Goal: Information Seeking & Learning: Understand process/instructions

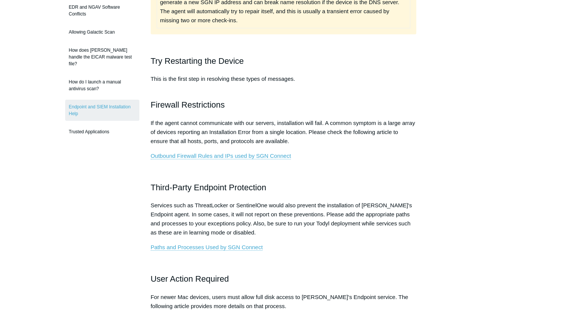
scroll to position [189, 0]
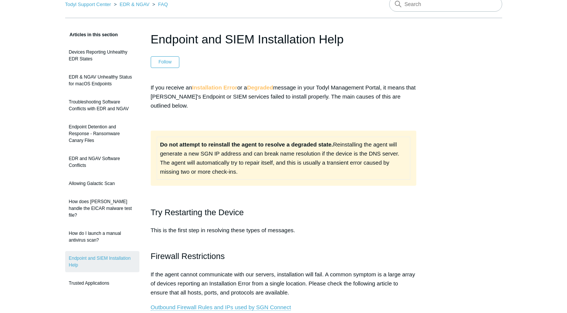
scroll to position [113, 0]
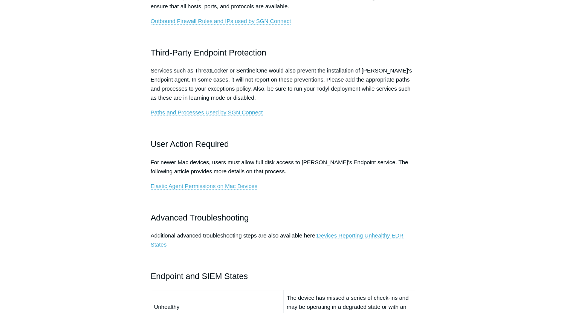
scroll to position [263, 0]
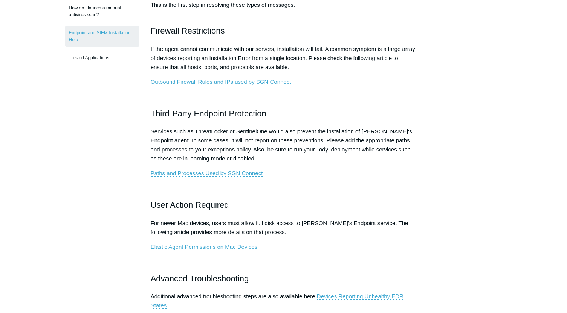
click at [42, 106] on main "Todyl Support Center EDR & NGAV FAQ Articles in this section Devices Reporting …" at bounding box center [283, 270] width 567 height 1012
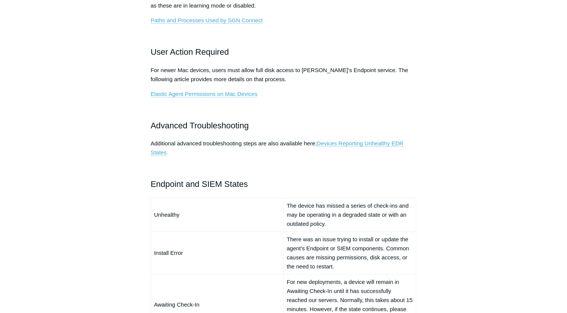
scroll to position [414, 0]
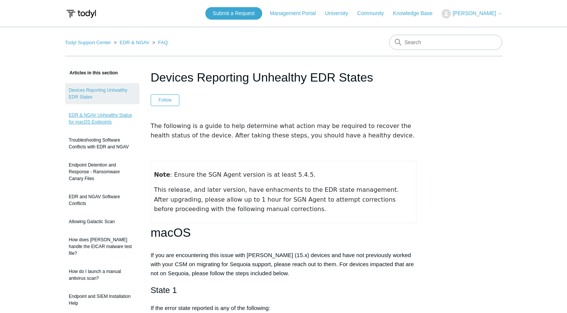
click at [99, 121] on link "EDR & NGAV Unhealthy Status for macOS Endpoints" at bounding box center [102, 118] width 74 height 21
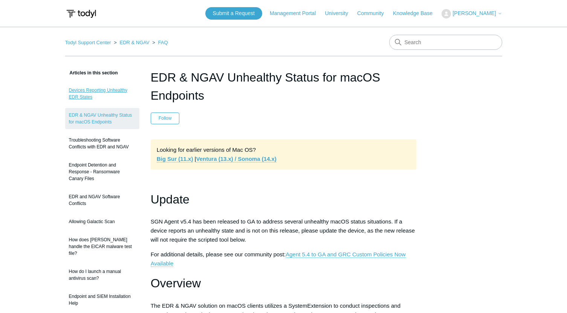
click at [78, 94] on link "Devices Reporting Unhealthy EDR States" at bounding box center [102, 93] width 74 height 21
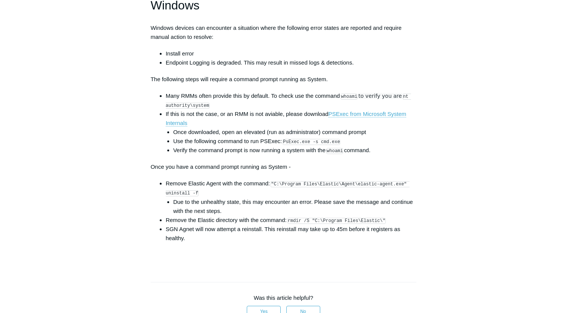
scroll to position [1093, 0]
drag, startPoint x: 285, startPoint y: 147, endPoint x: 336, endPoint y: 147, distance: 50.5
click at [336, 144] on code "PsExec.exe -s cmd.exe" at bounding box center [312, 141] width 58 height 6
click at [337, 144] on code "PsExec.exe -s cmd.exe" at bounding box center [312, 141] width 58 height 6
drag, startPoint x: 336, startPoint y: 147, endPoint x: 285, endPoint y: 146, distance: 51.3
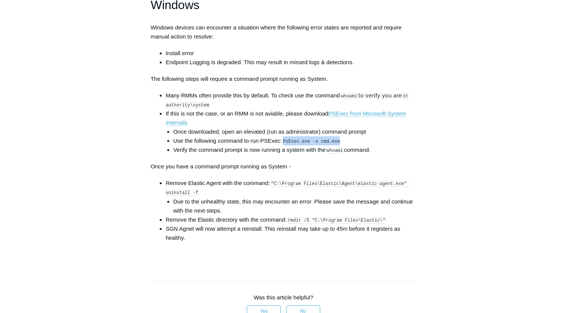
click at [285, 144] on code "PsExec.exe -s cmd.exe" at bounding box center [312, 141] width 58 height 6
copy code "PsExec.exe -s cmd.exe"
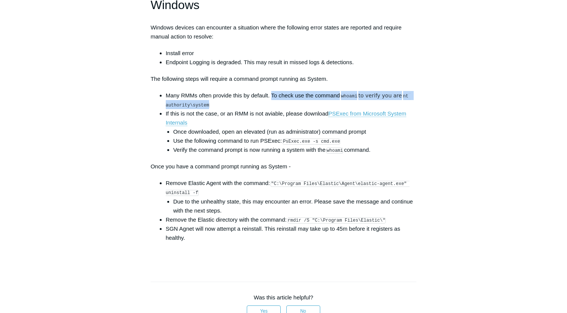
drag, startPoint x: 273, startPoint y: 103, endPoint x: 218, endPoint y: 109, distance: 55.4
click at [212, 109] on li "Many RMMs often provide this by default. To check use the command whoami to ver…" at bounding box center [291, 100] width 251 height 18
copy li "To check use the command whoami to verify you are nt authority\system"
click at [215, 109] on li "Many RMMs often provide this by default. To check use the command whoami to ver…" at bounding box center [291, 100] width 251 height 18
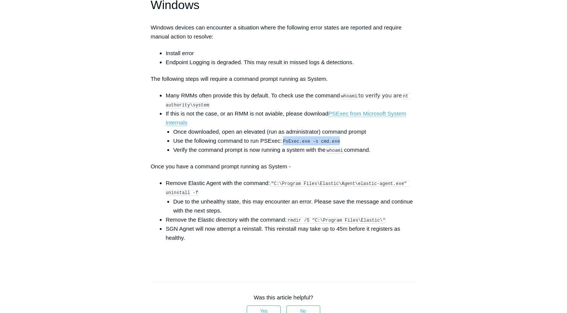
drag, startPoint x: 285, startPoint y: 146, endPoint x: 338, endPoint y: 148, distance: 53.2
click at [338, 145] on li "Use the following command to run PSExec: PsExec.exe -s cmd.exe" at bounding box center [295, 140] width 244 height 9
copy code "PsExec.exe -s cmd.exe"
